Goal: Task Accomplishment & Management: Complete application form

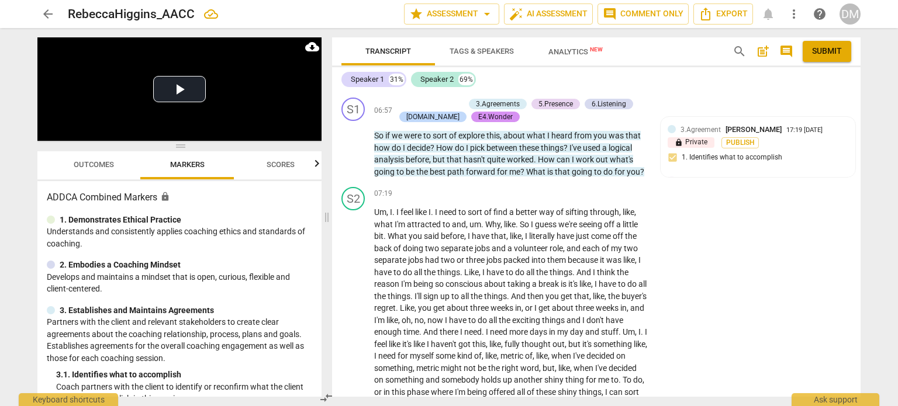
scroll to position [1275, 0]
click at [99, 167] on span "Outcomes" at bounding box center [94, 164] width 40 height 9
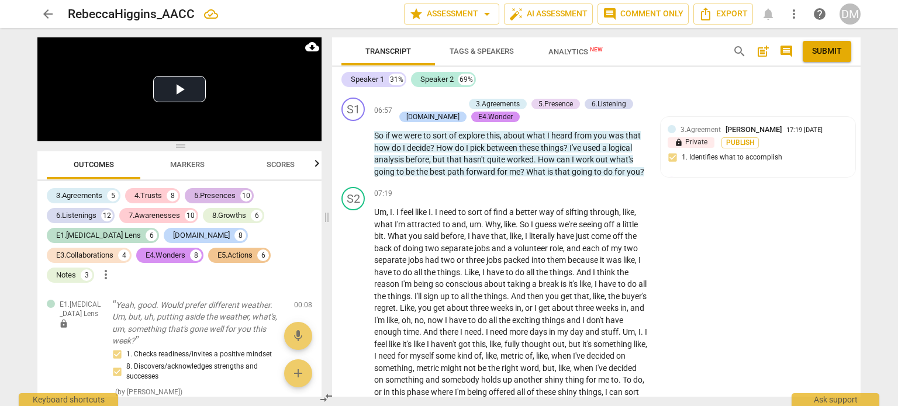
click at [220, 194] on div "5.Presences" at bounding box center [215, 196] width 42 height 12
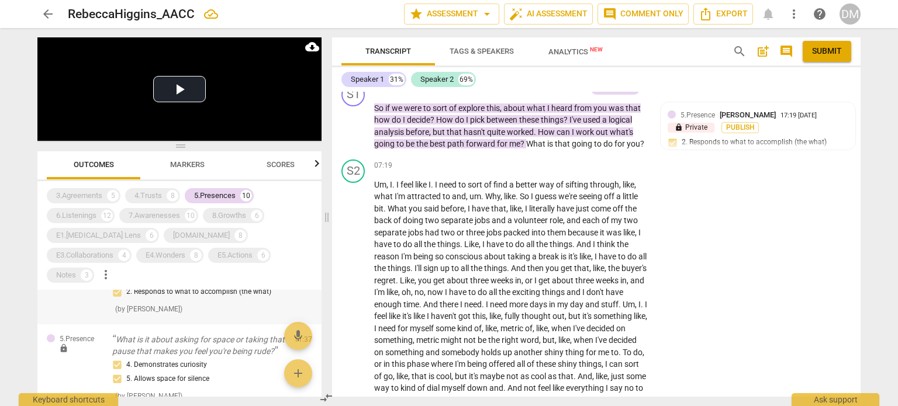
scroll to position [305, 0]
click at [82, 236] on div "lock" at bounding box center [80, 230] width 46 height 12
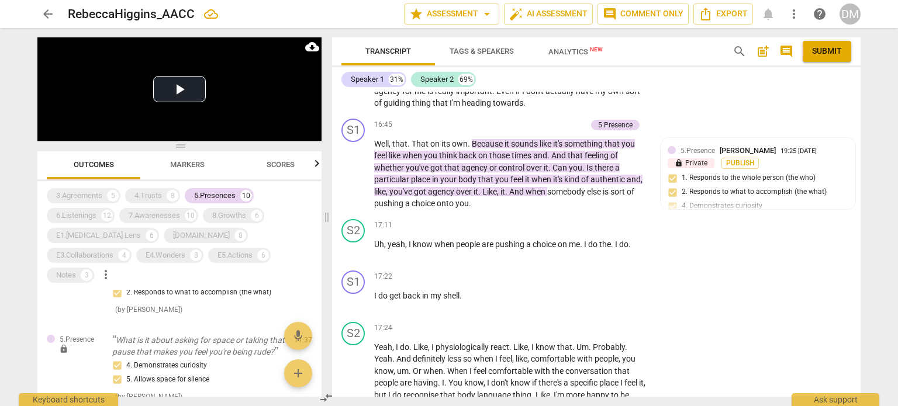
scroll to position [2898, 0]
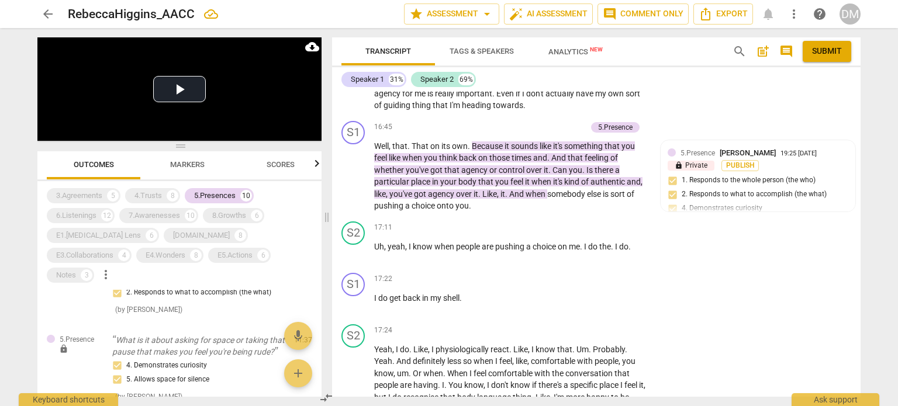
drag, startPoint x: 596, startPoint y: 129, endPoint x: 613, endPoint y: 157, distance: 32.3
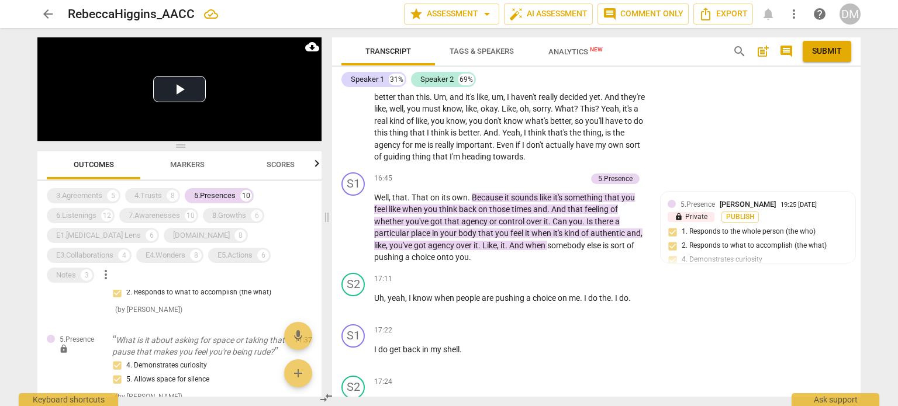
scroll to position [2848, 0]
checkbox input "true"
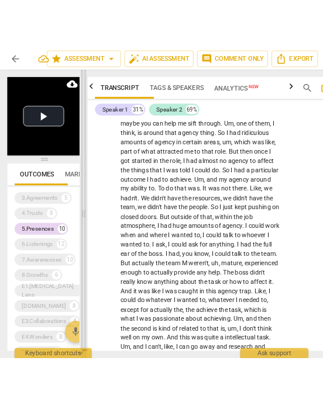
scroll to position [5253, 0]
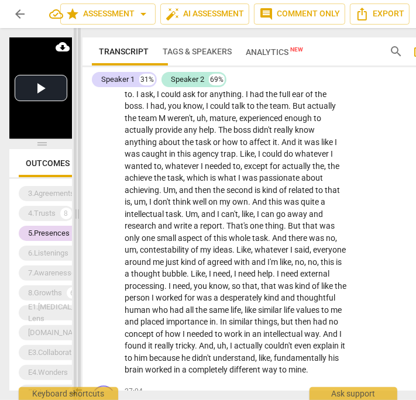
drag, startPoint x: 299, startPoint y: 215, endPoint x: 77, endPoint y: 195, distance: 222.4
click at [77, 195] on span at bounding box center [77, 214] width 7 height 372
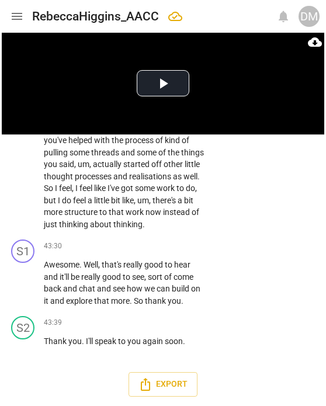
scroll to position [17299, 0]
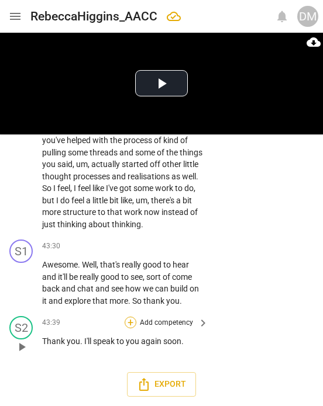
click at [129, 317] on div "+" at bounding box center [131, 323] width 12 height 12
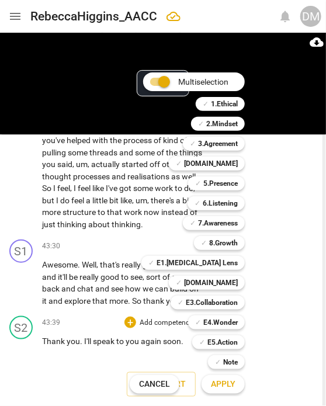
click at [157, 82] on input "Multiselection" at bounding box center [164, 82] width 28 height 28
checkbox input "false"
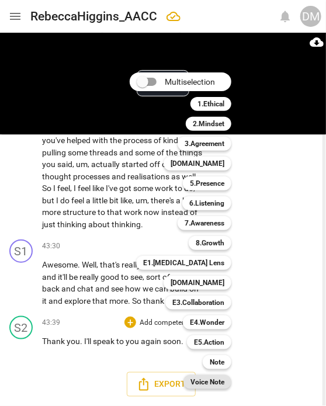
click at [225, 381] on b "Voice Note" at bounding box center [208, 382] width 34 height 14
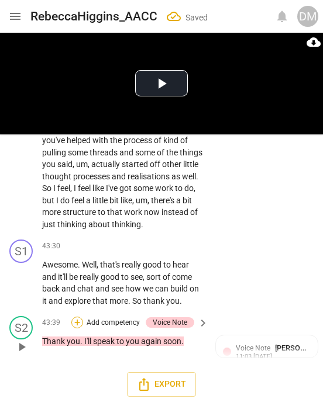
click at [75, 317] on div "+" at bounding box center [77, 323] width 12 height 12
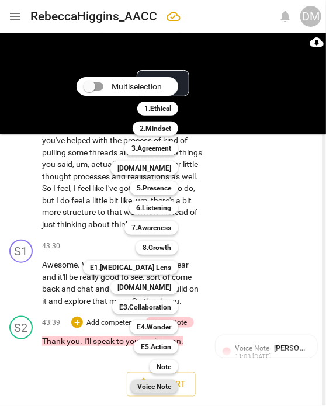
click at [171, 385] on b "Voice Note" at bounding box center [154, 387] width 34 height 14
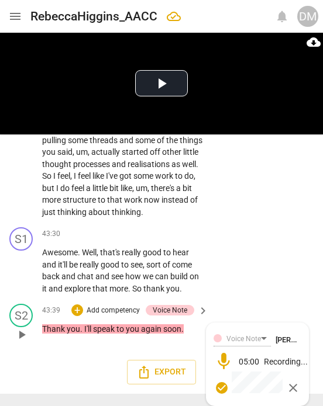
scroll to position [17307, 0]
click at [220, 385] on span "check_circle" at bounding box center [222, 388] width 14 height 14
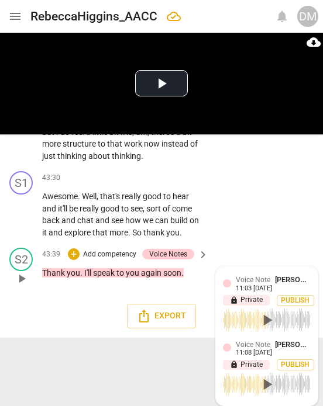
scroll to position [16286, 0]
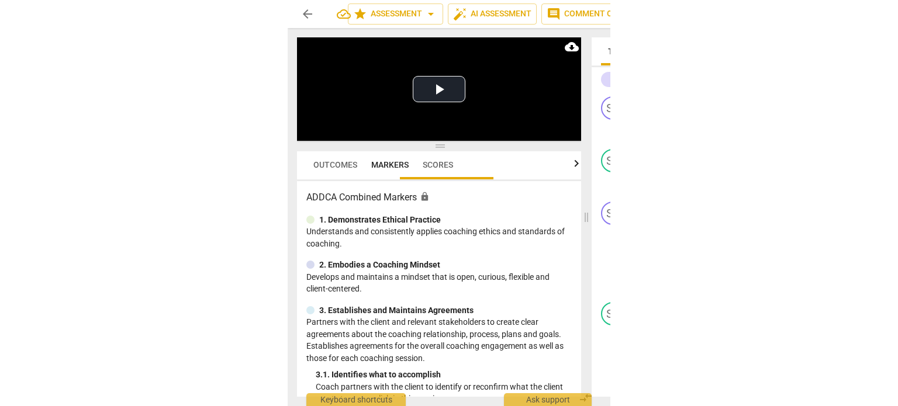
scroll to position [0, 0]
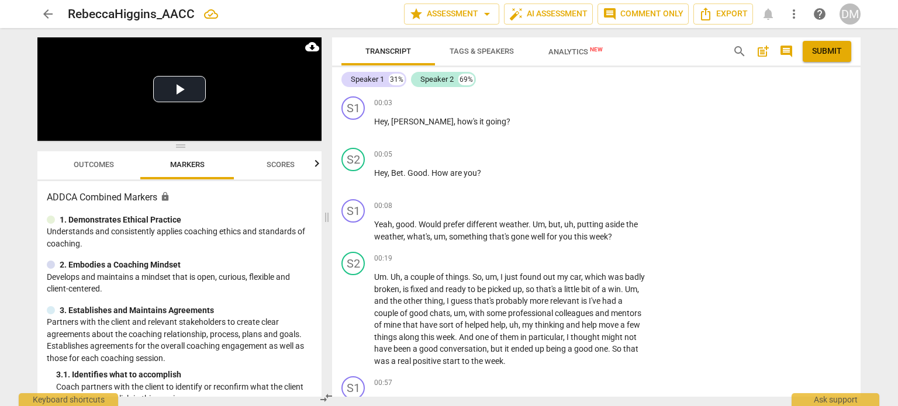
click at [306, 53] on span "post_add" at bounding box center [763, 51] width 14 height 14
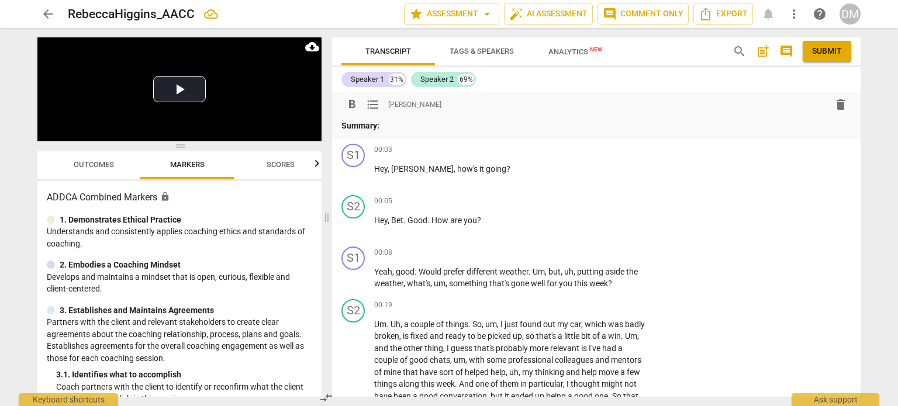
click at [306, 122] on p "Summary:" at bounding box center [596, 126] width 510 height 12
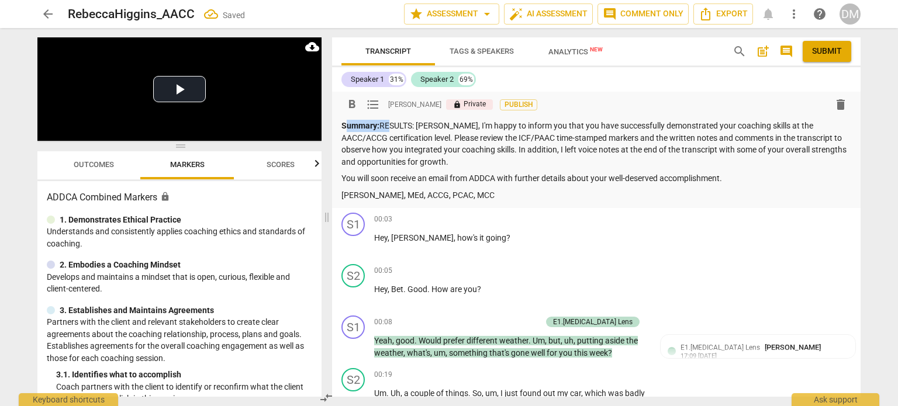
drag, startPoint x: 393, startPoint y: 129, endPoint x: 344, endPoint y: 128, distance: 48.5
click at [306, 128] on p "Summary: RESULTS: [PERSON_NAME], I'm happy to inform you that you have successf…" at bounding box center [596, 144] width 510 height 48
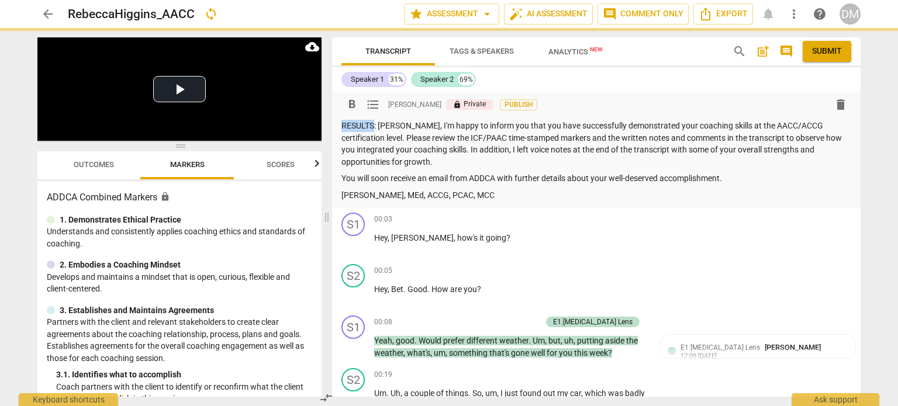
drag, startPoint x: 383, startPoint y: 129, endPoint x: 338, endPoint y: 130, distance: 45.0
click at [306, 130] on div "format_bold format_list_bulleted [PERSON_NAME] lock Private Publish delete RESU…" at bounding box center [596, 150] width 529 height 116
click at [306, 102] on span "format_bold" at bounding box center [352, 105] width 14 height 14
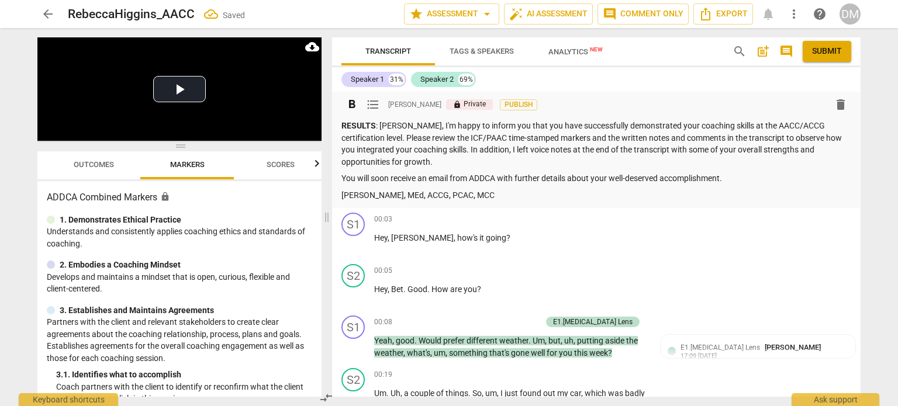
click at [306, 129] on p "RESULTS : [PERSON_NAME], I'm happy to inform you that you have successfully dem…" at bounding box center [596, 144] width 510 height 48
drag, startPoint x: 415, startPoint y: 142, endPoint x: 384, endPoint y: 143, distance: 31.0
click at [306, 143] on p "RESULTS : [PERSON_NAME], I'm happy to inform you that you have successfully dem…" at bounding box center [596, 144] width 510 height 48
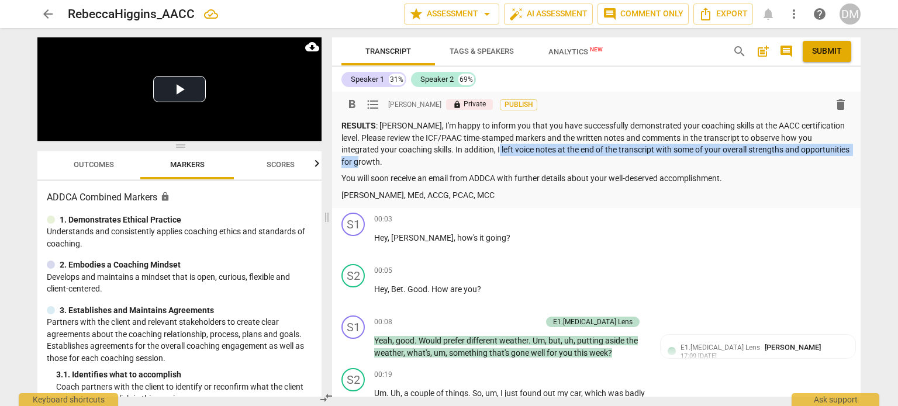
drag, startPoint x: 777, startPoint y: 158, endPoint x: 750, endPoint y: 175, distance: 32.1
click at [306, 168] on p "RESULTS : [PERSON_NAME], I'm happy to inform you that you have successfully dem…" at bounding box center [596, 144] width 510 height 48
click at [306, 107] on span "format_bold" at bounding box center [352, 105] width 14 height 14
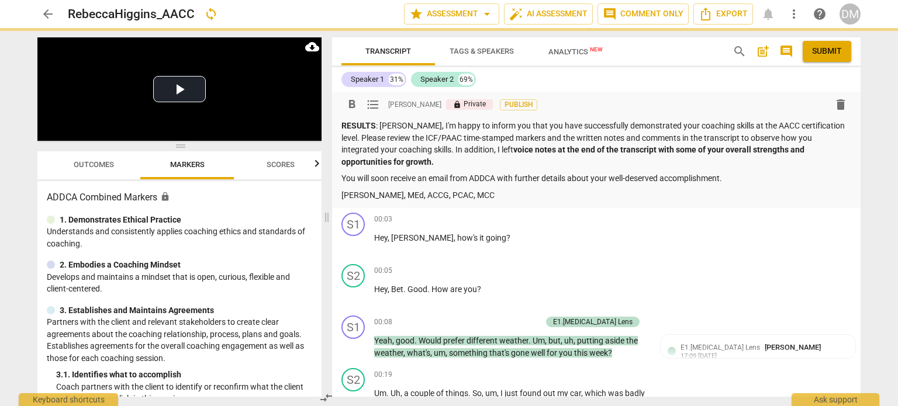
click at [306, 202] on p "[PERSON_NAME], MEd, ACCG, PCAC, MCC" at bounding box center [596, 195] width 510 height 12
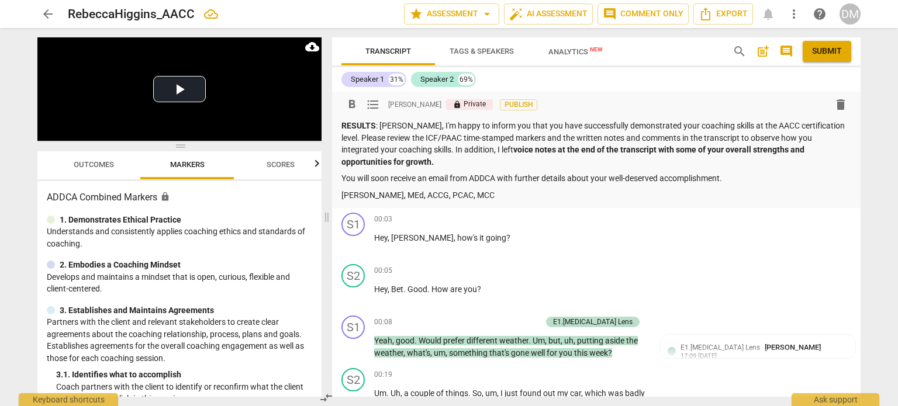
click at [91, 160] on span "Outcomes" at bounding box center [94, 164] width 40 height 9
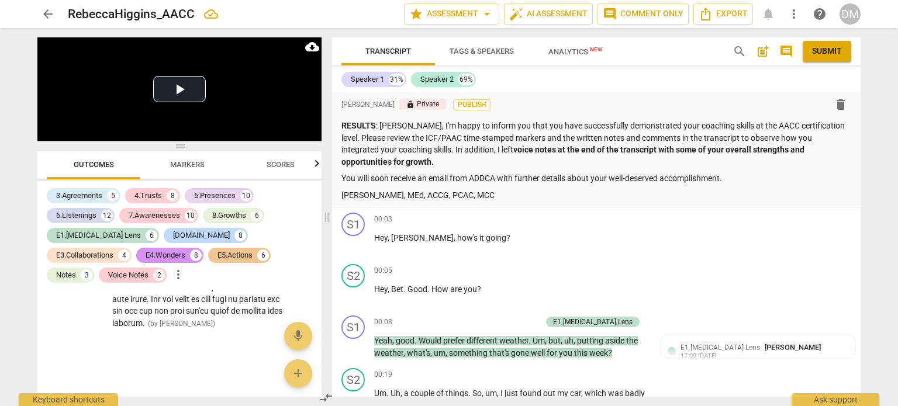
scroll to position [20319, 0]
drag, startPoint x: 838, startPoint y: 51, endPoint x: 495, endPoint y: 53, distance: 343.2
click at [306, 51] on span "Submit" at bounding box center [827, 52] width 30 height 12
click at [51, 11] on span "arrow_back" at bounding box center [48, 14] width 14 height 14
